Goal: Information Seeking & Learning: Check status

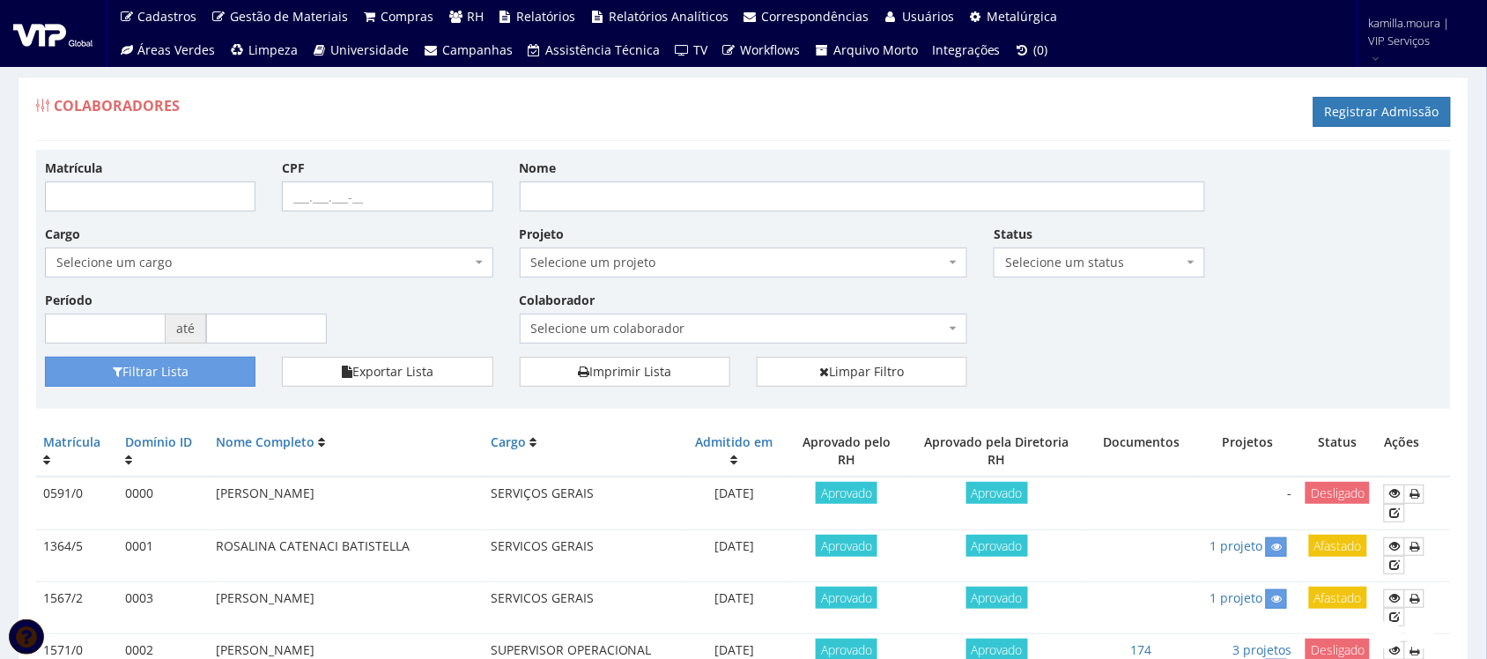
click at [715, 329] on span "Selecione um colaborador" at bounding box center [738, 329] width 415 height 18
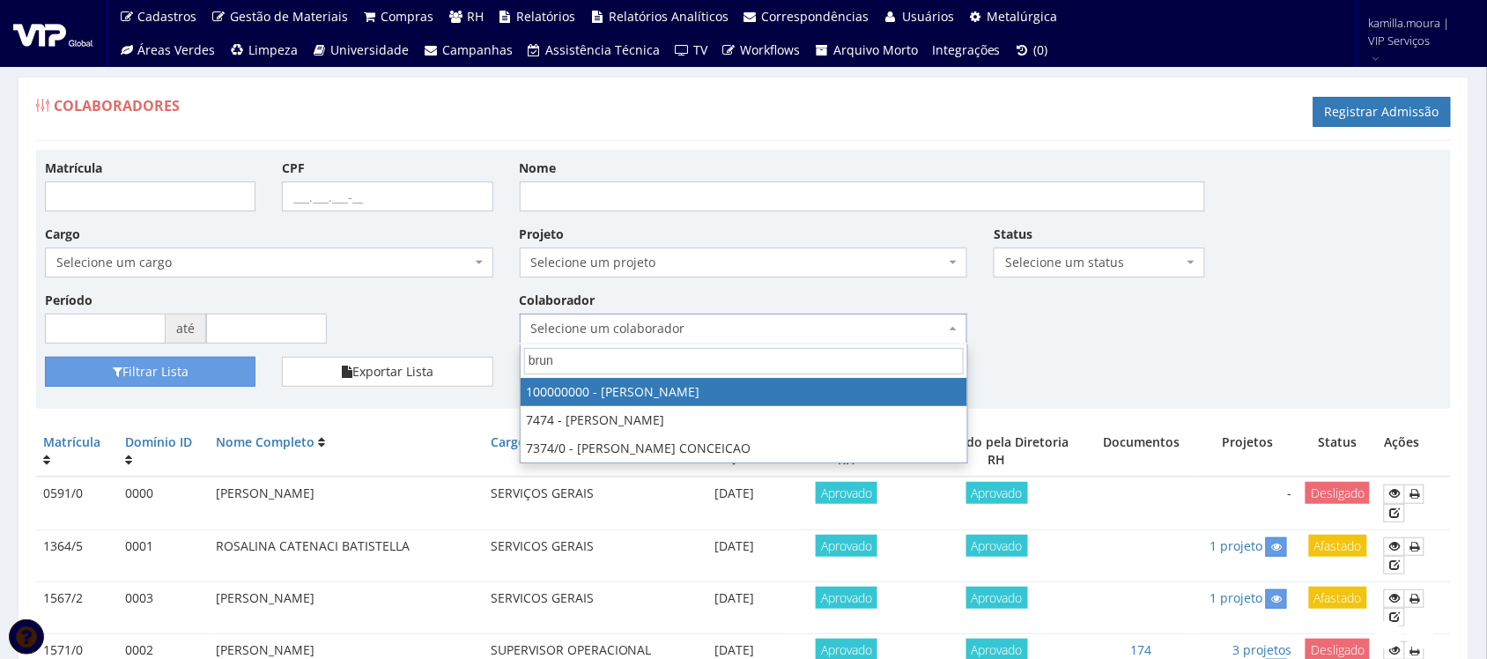
type input "bruno"
select select "3420"
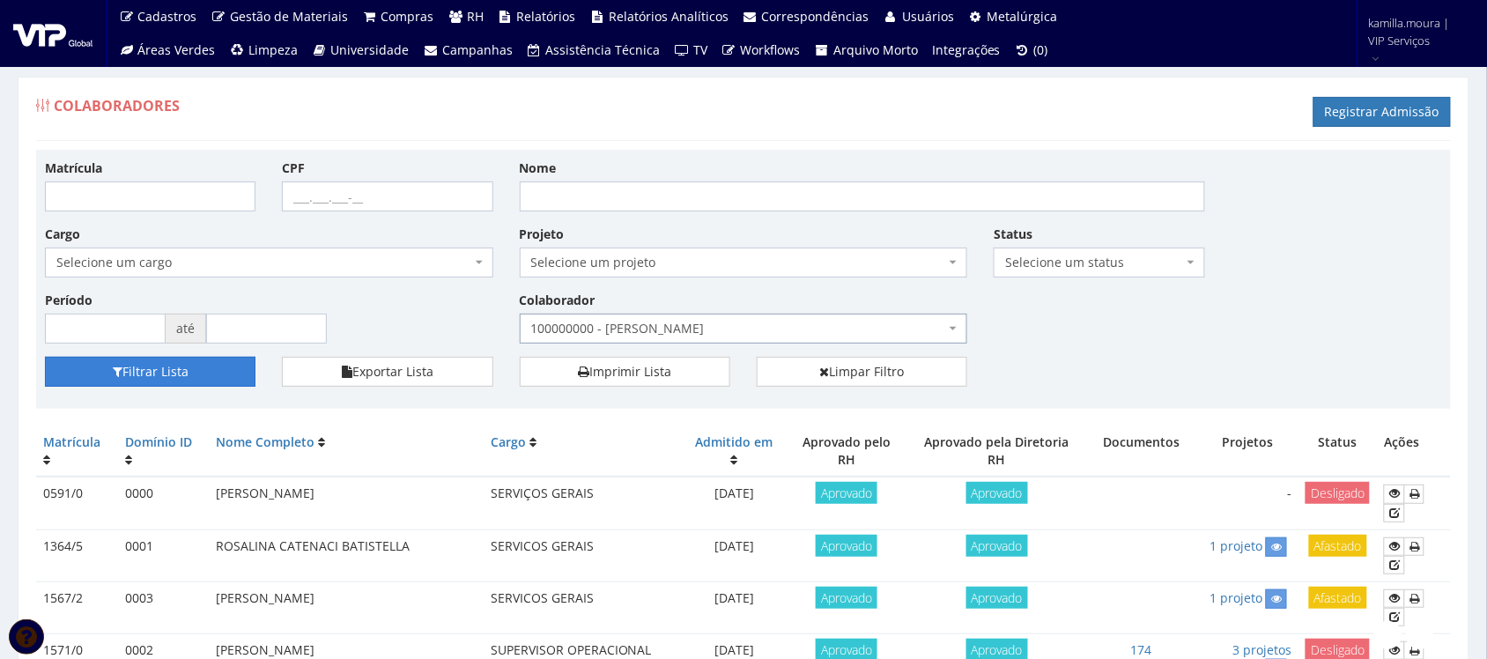
click at [216, 383] on button "Filtrar Lista" at bounding box center [150, 372] width 211 height 30
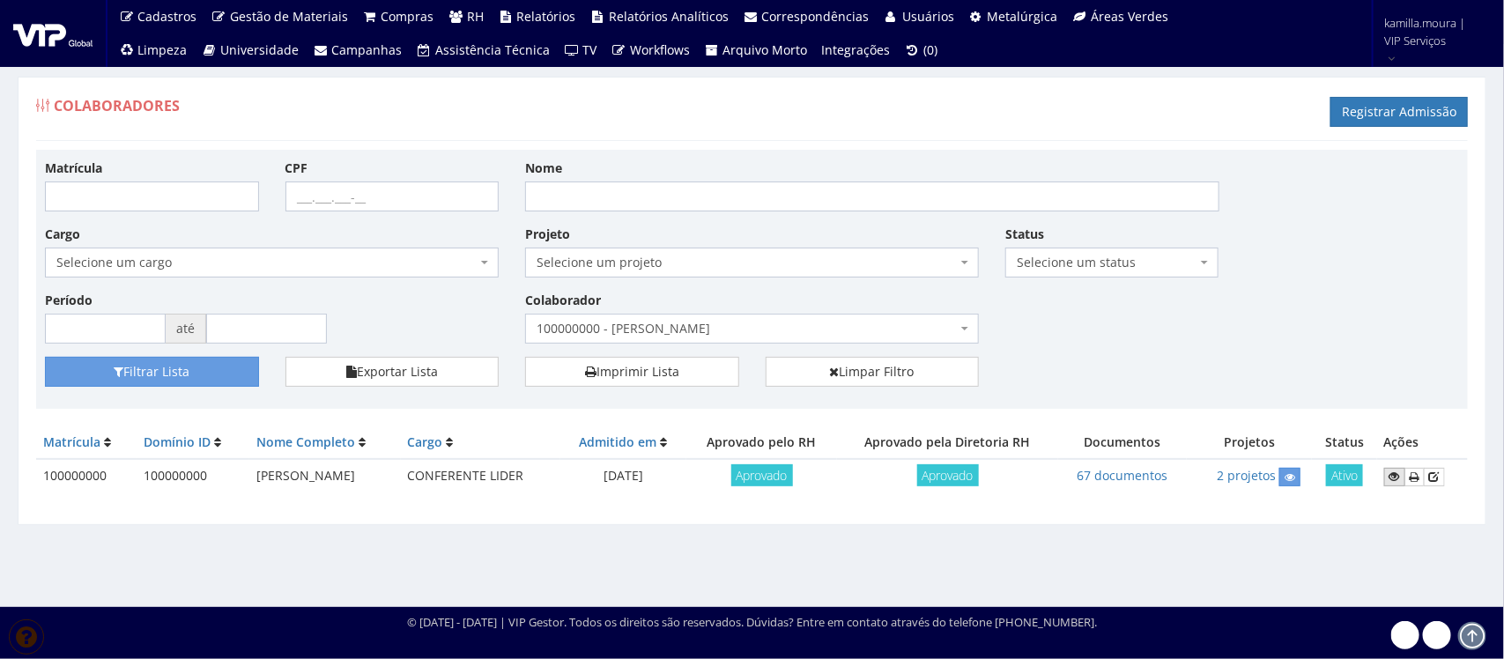
click at [1398, 477] on icon at bounding box center [1394, 476] width 11 height 12
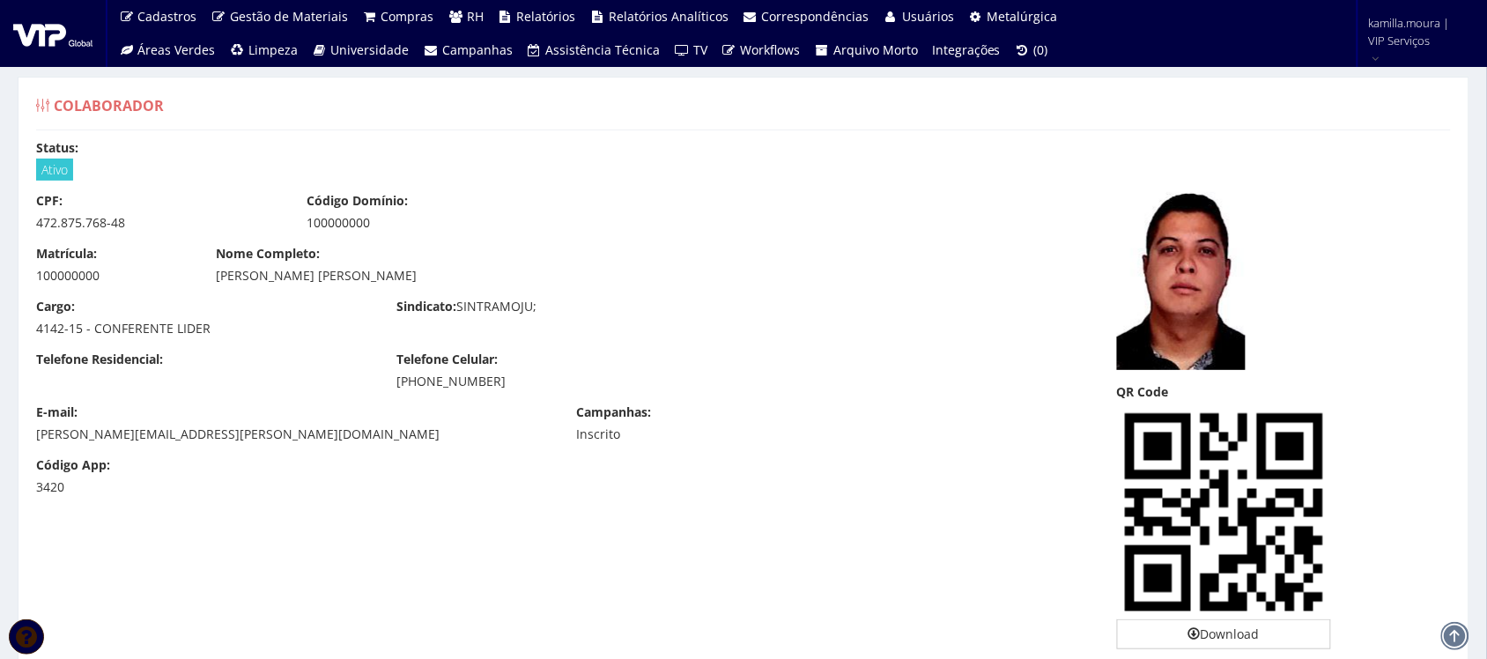
click at [841, 201] on div "CPF: 472.875.768-48 Código Domínio: 100000000" at bounding box center [563, 218] width 1081 height 53
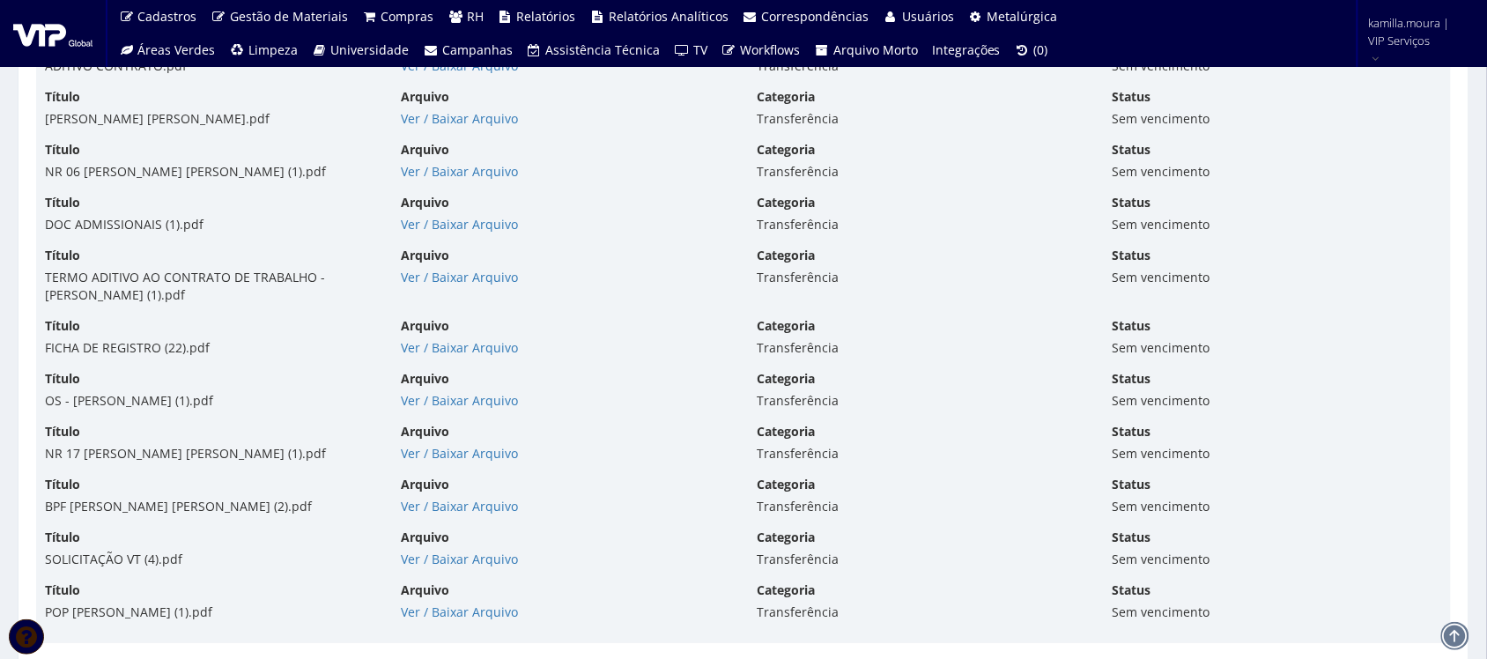
scroll to position [9471, 0]
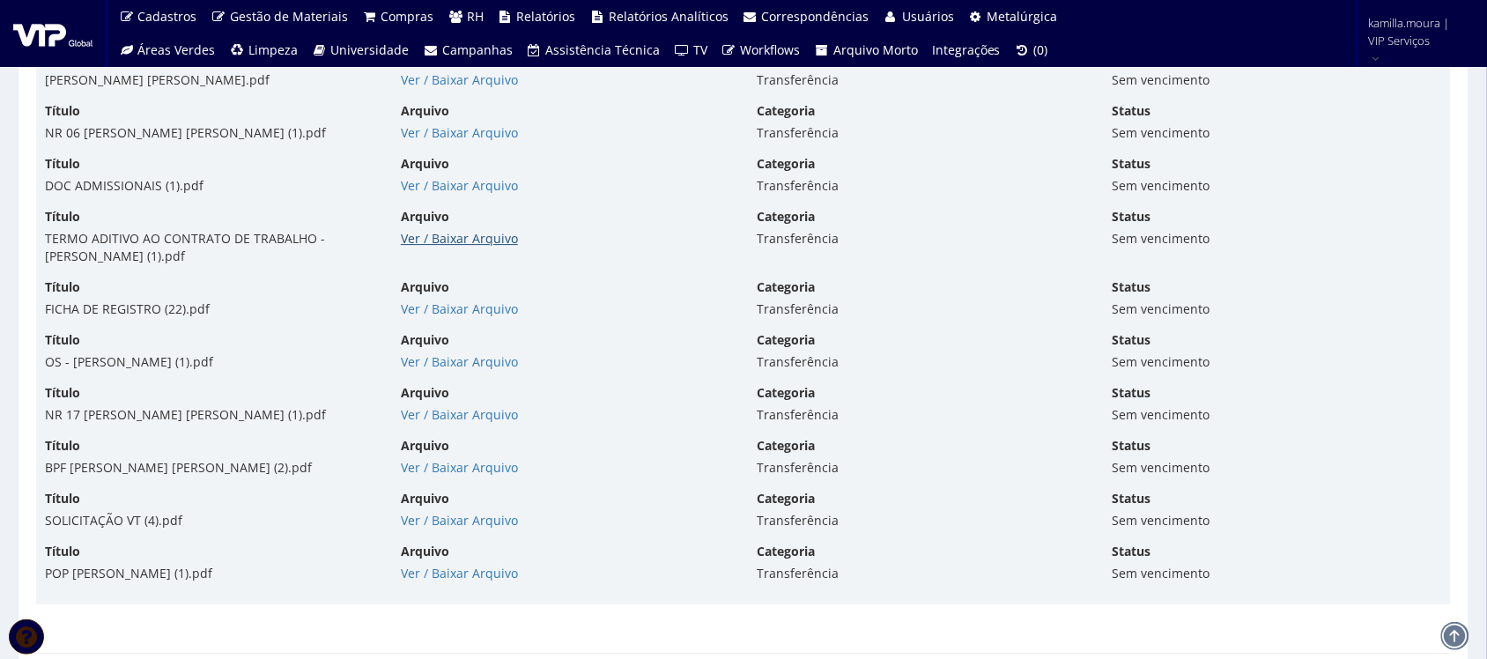
click at [441, 247] on link "Ver / Baixar Arquivo" at bounding box center [459, 238] width 117 height 17
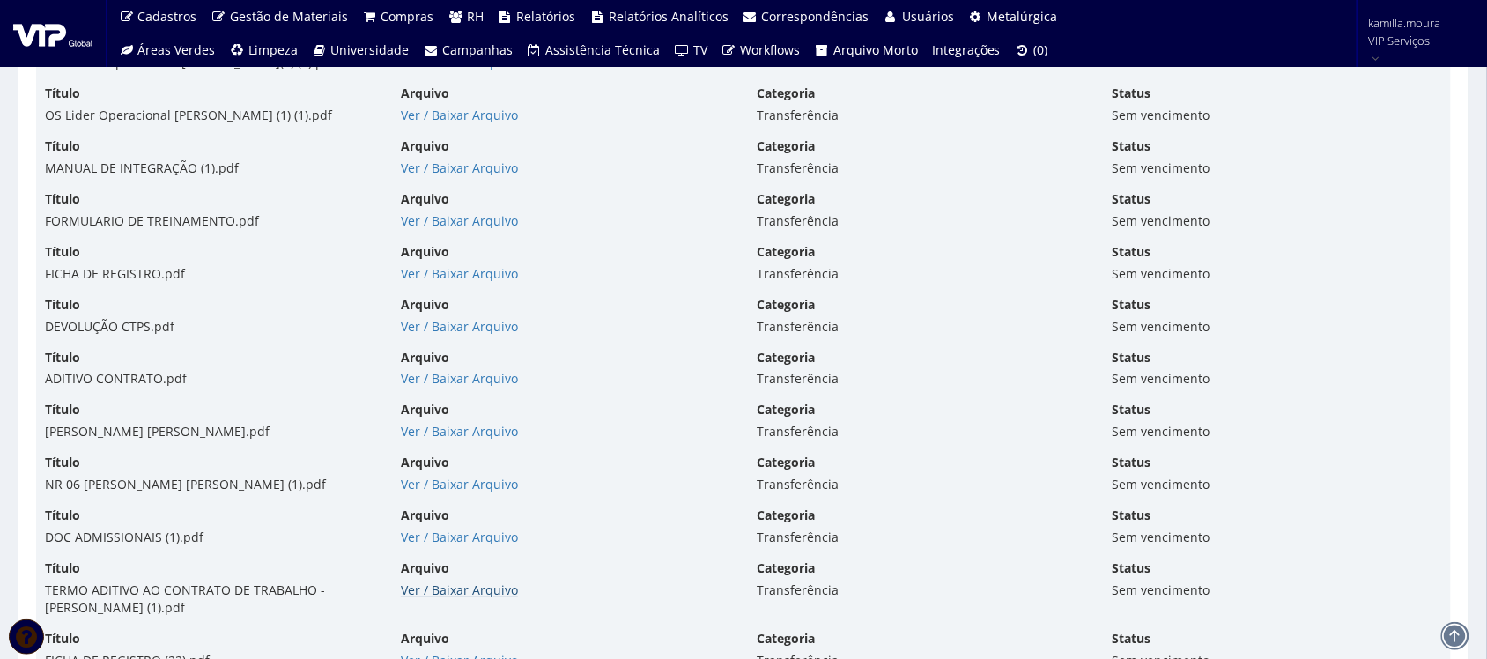
scroll to position [9116, 0]
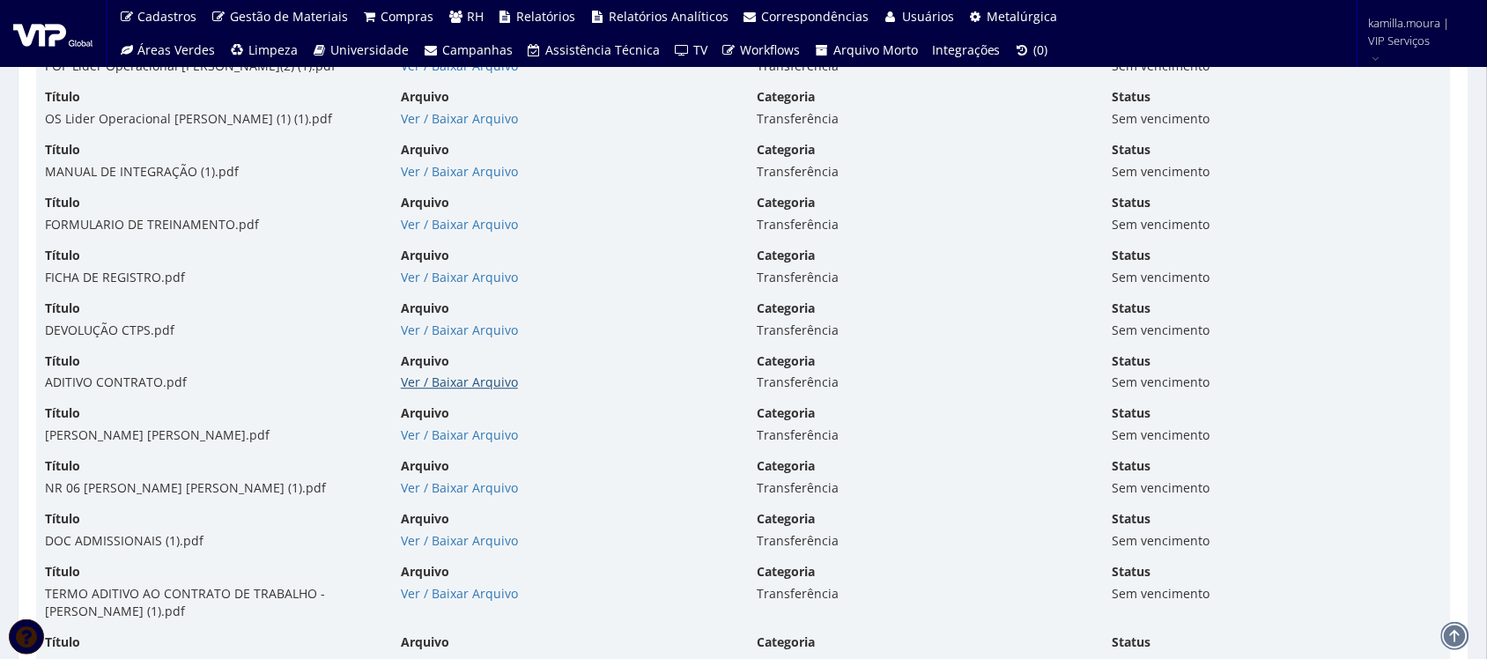
click at [441, 385] on link "Ver / Baixar Arquivo" at bounding box center [459, 382] width 117 height 17
click at [477, 443] on link "Ver / Baixar Arquivo" at bounding box center [459, 434] width 117 height 17
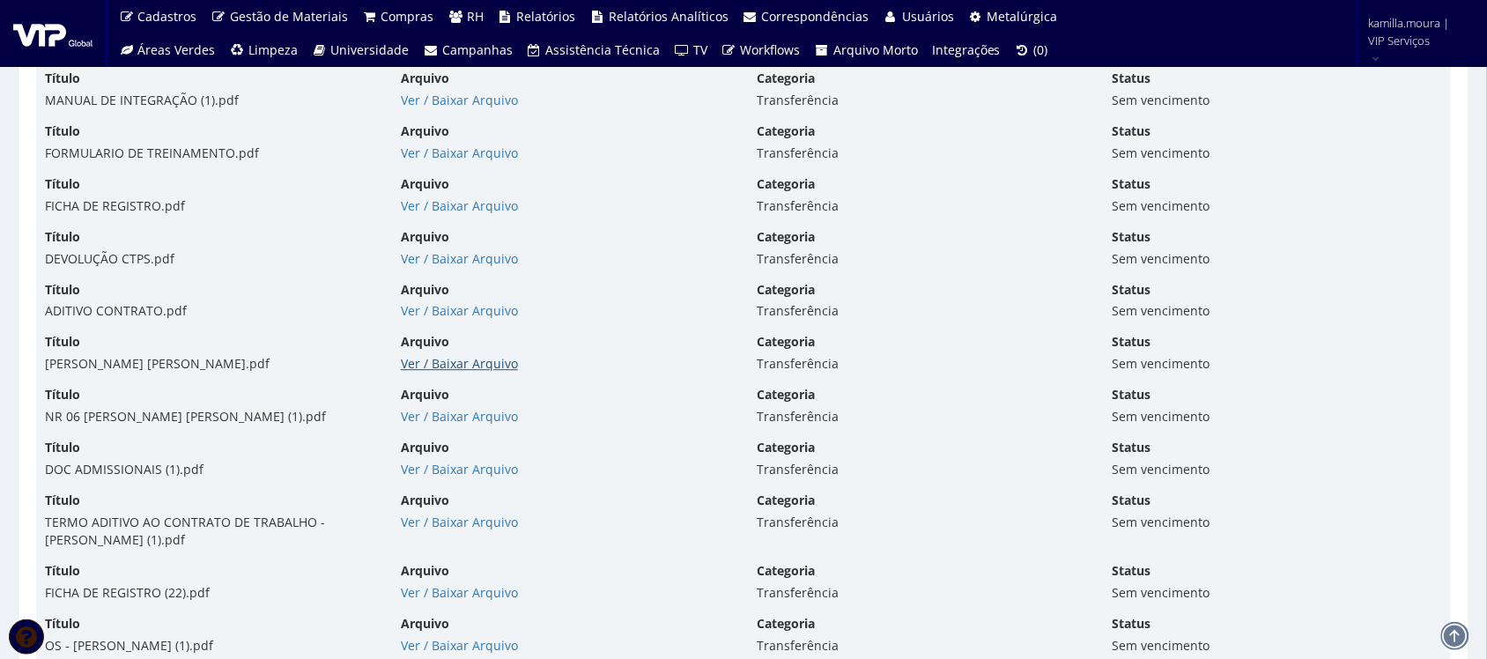
scroll to position [9227, 0]
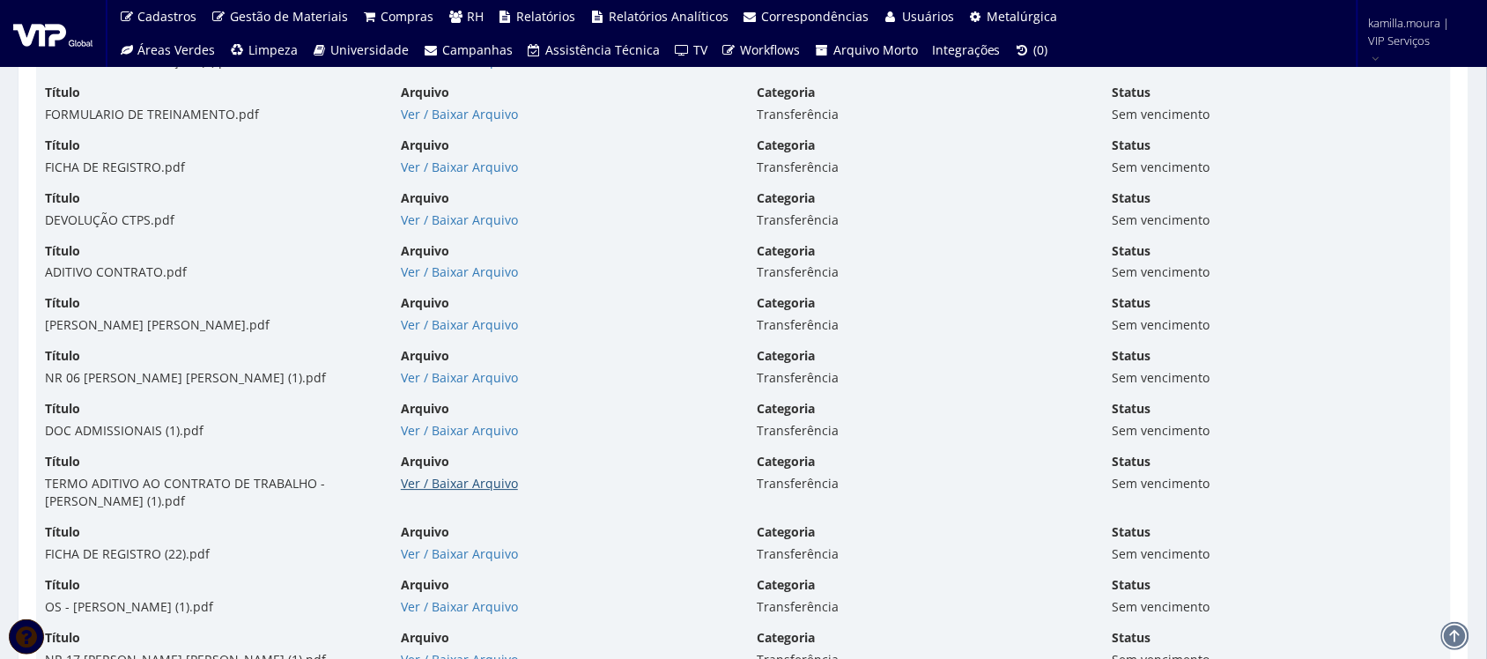
click at [500, 492] on link "Ver / Baixar Arquivo" at bounding box center [459, 483] width 117 height 17
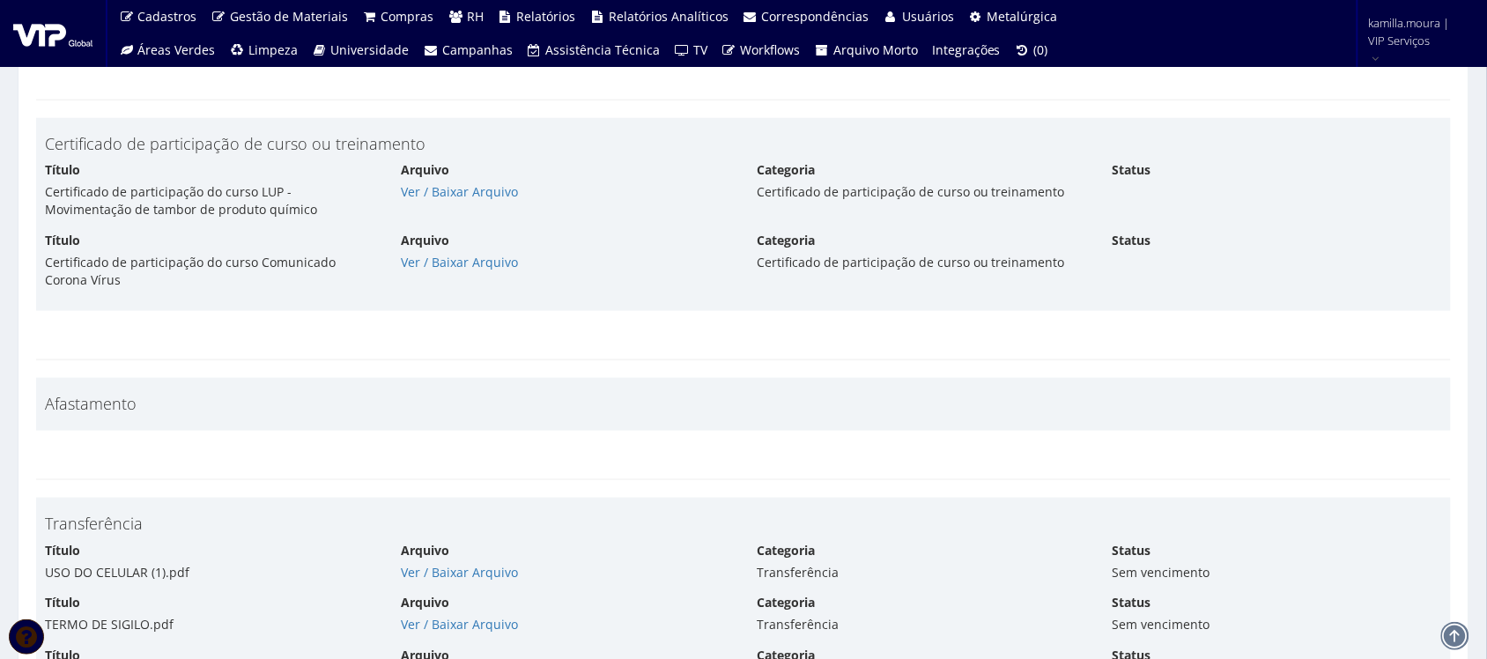
scroll to position [7795, 0]
